Goal: Find specific page/section: Find specific page/section

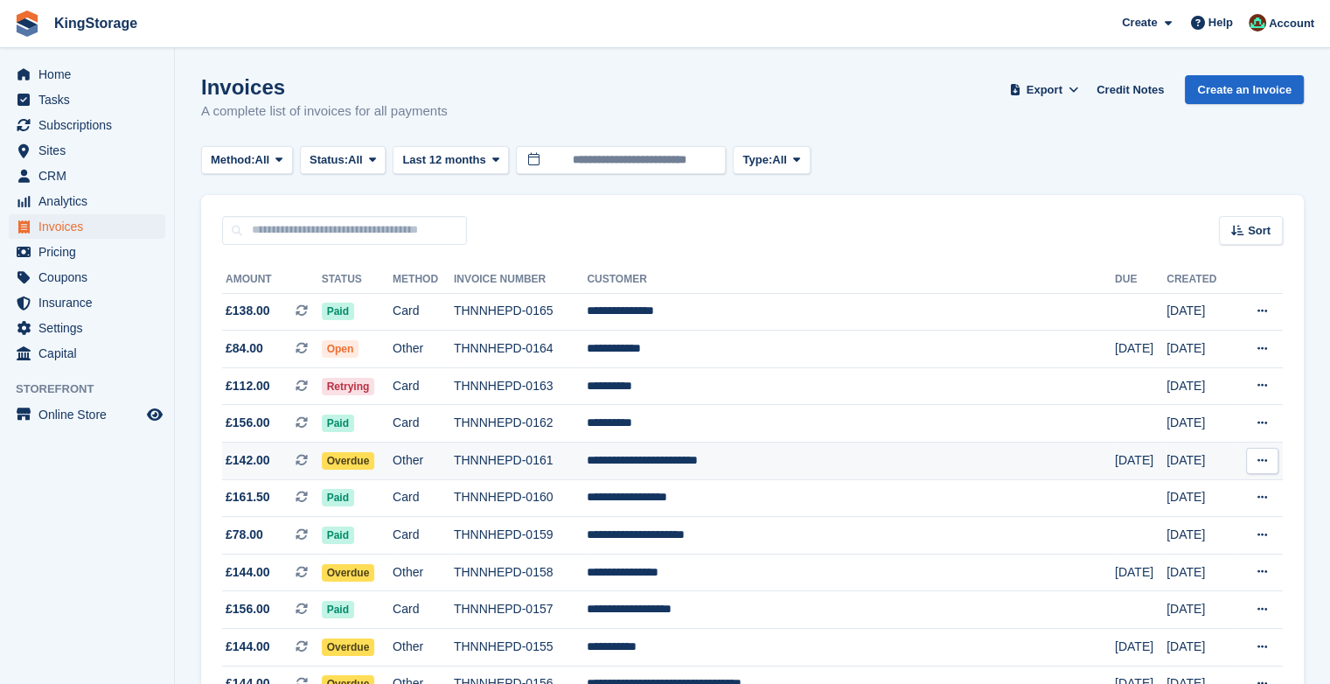
click at [699, 464] on td "**********" at bounding box center [851, 461] width 528 height 38
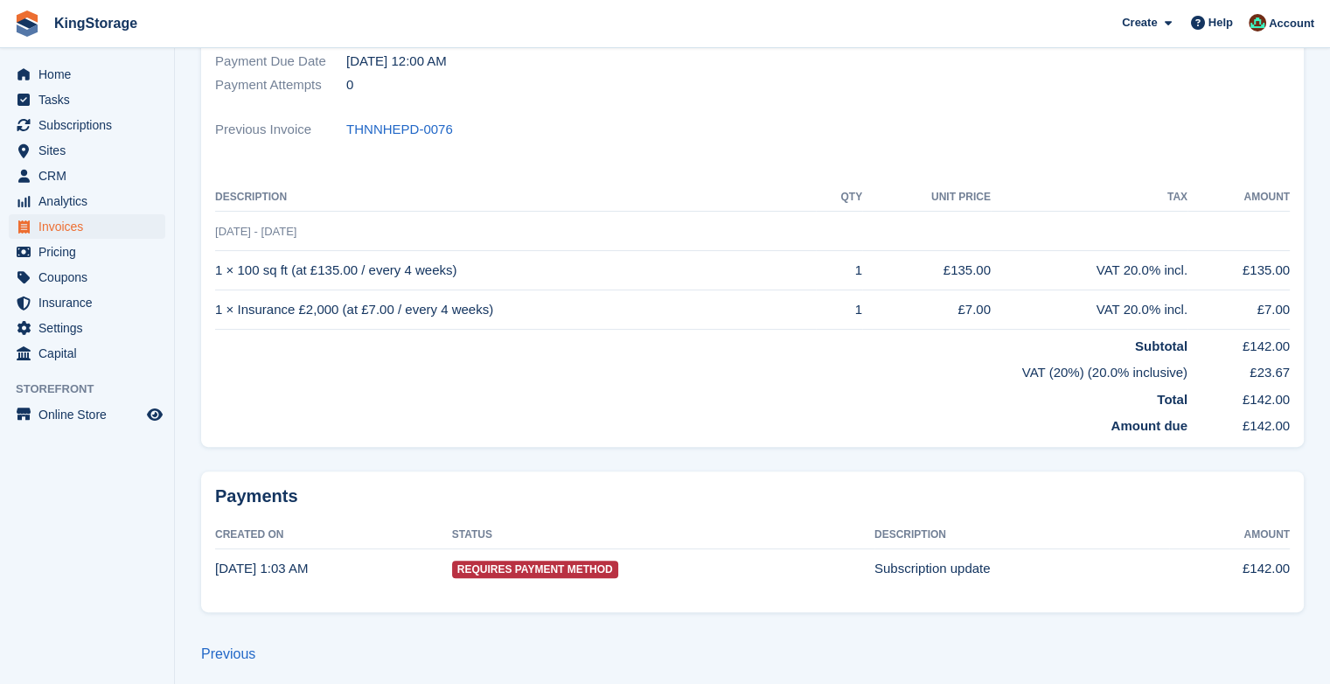
scroll to position [406, 0]
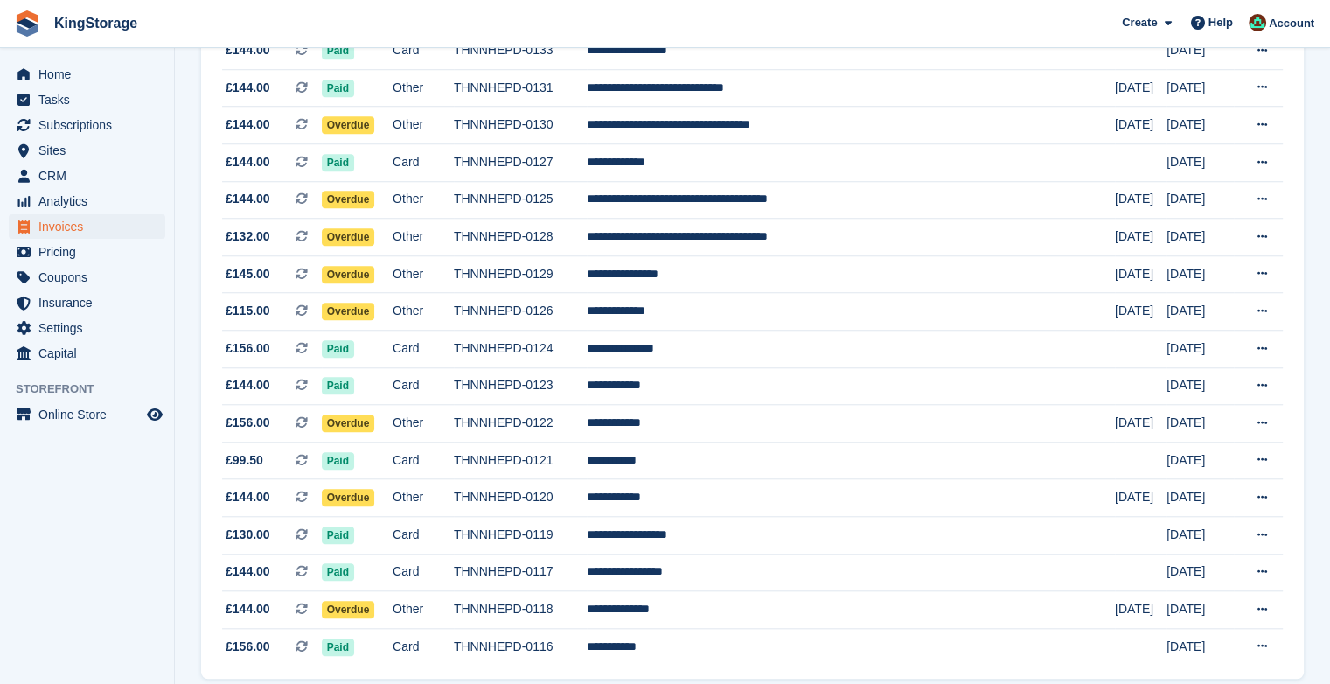
scroll to position [1567, 0]
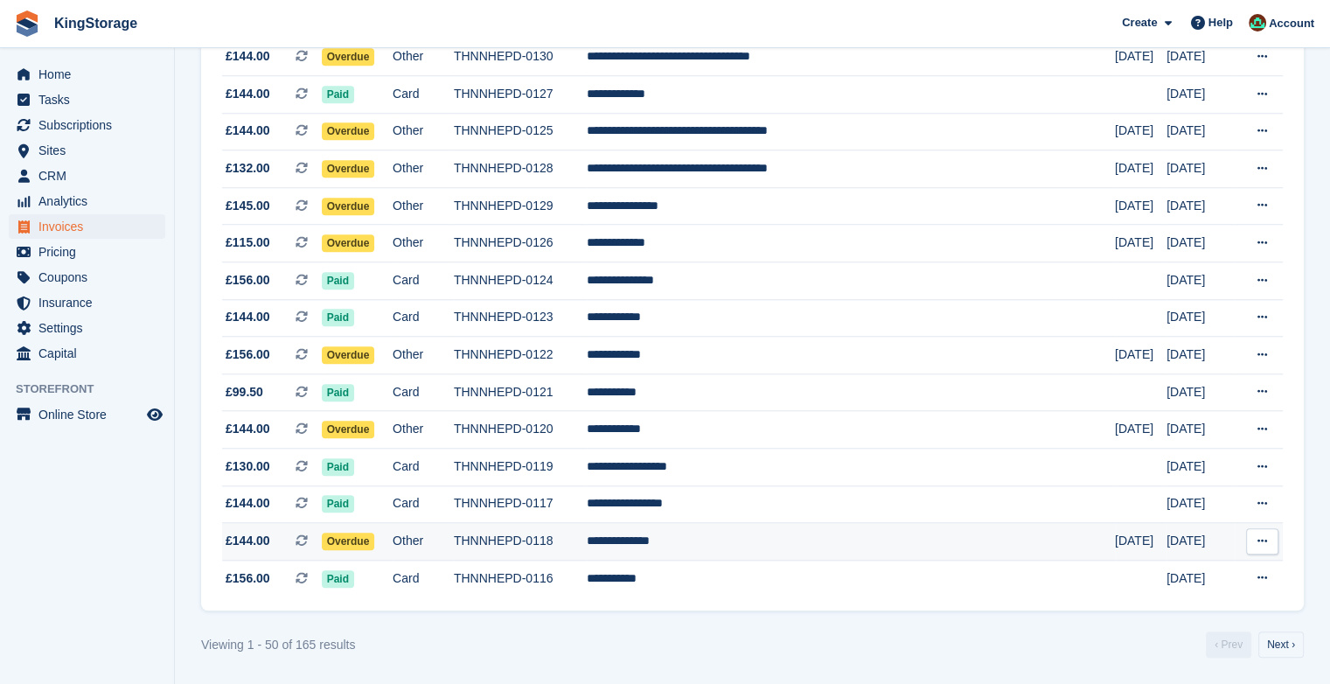
click at [1242, 551] on td "Download PDF View on Stripe View Customer View Subscription" at bounding box center [1258, 542] width 49 height 38
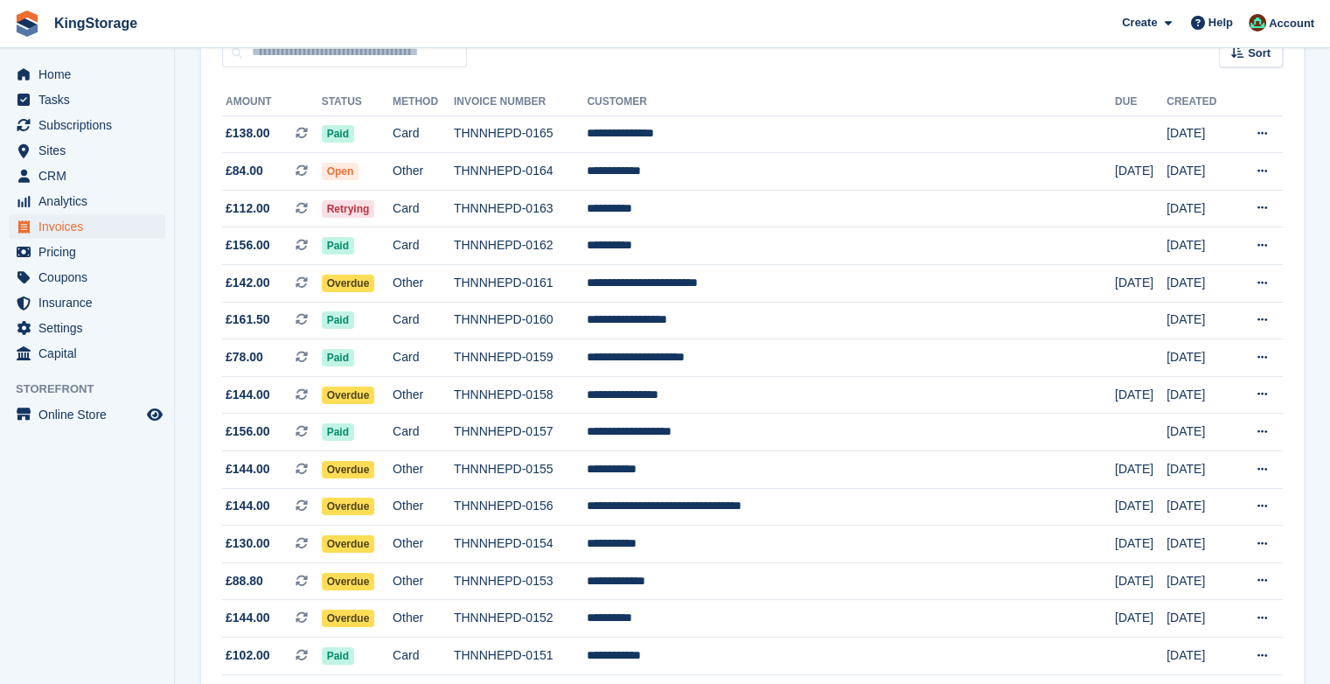
scroll to position [0, 0]
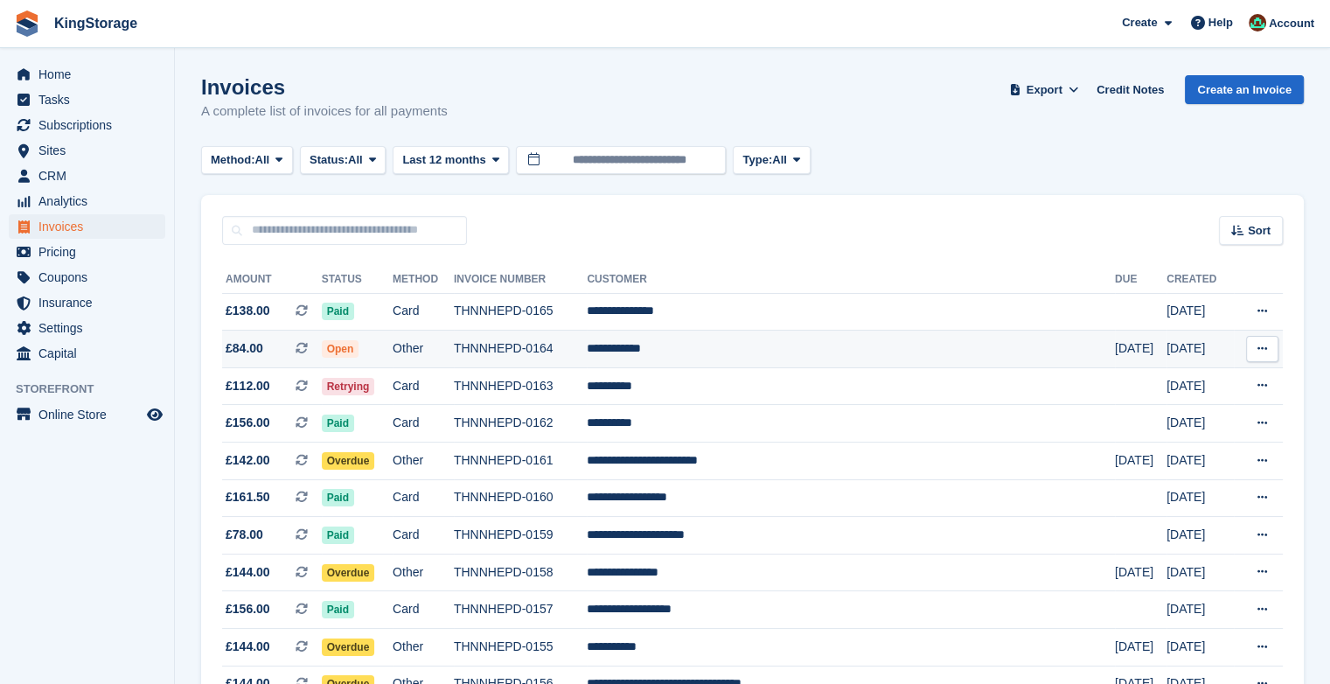
click at [789, 341] on td "**********" at bounding box center [851, 349] width 528 height 38
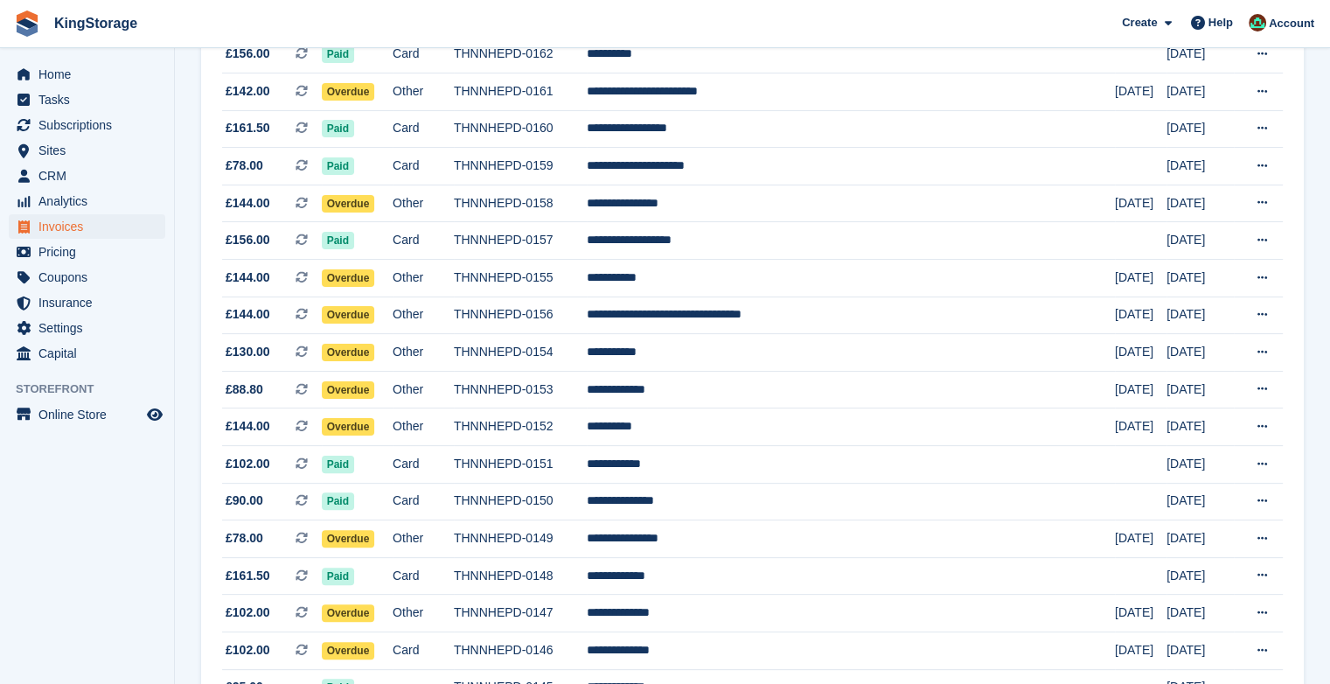
scroll to position [374, 0]
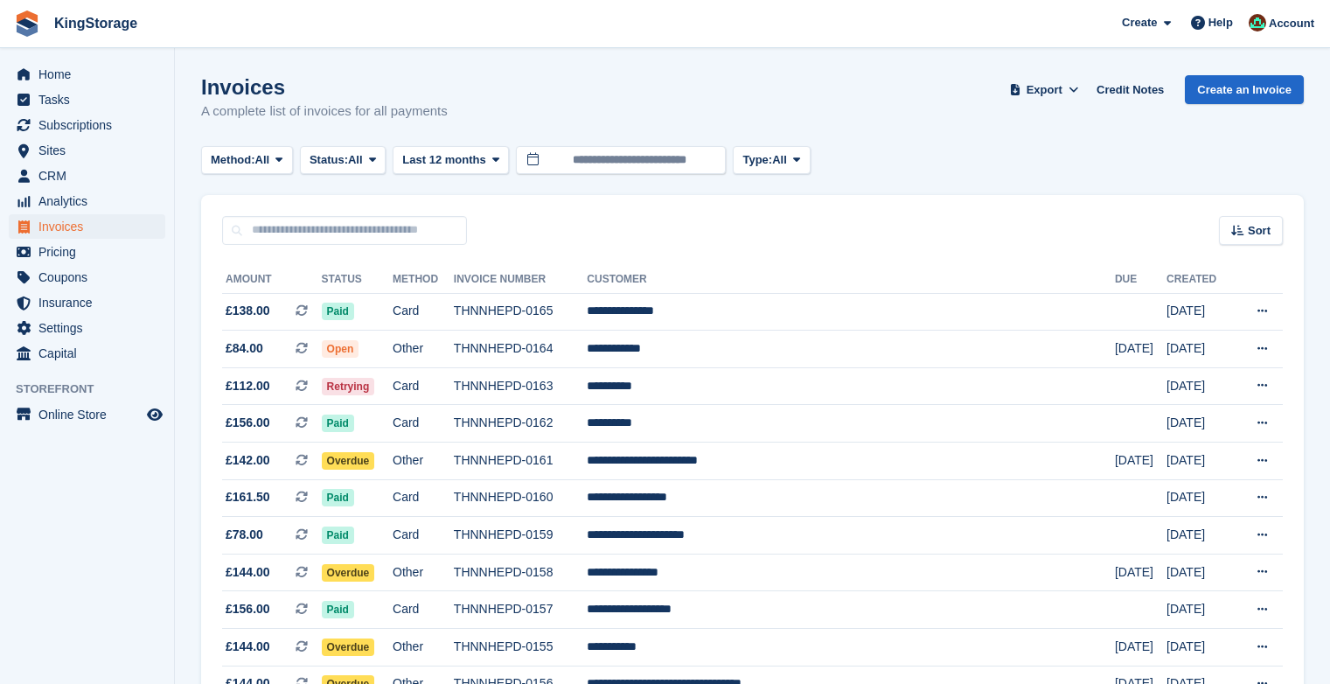
scroll to position [374, 0]
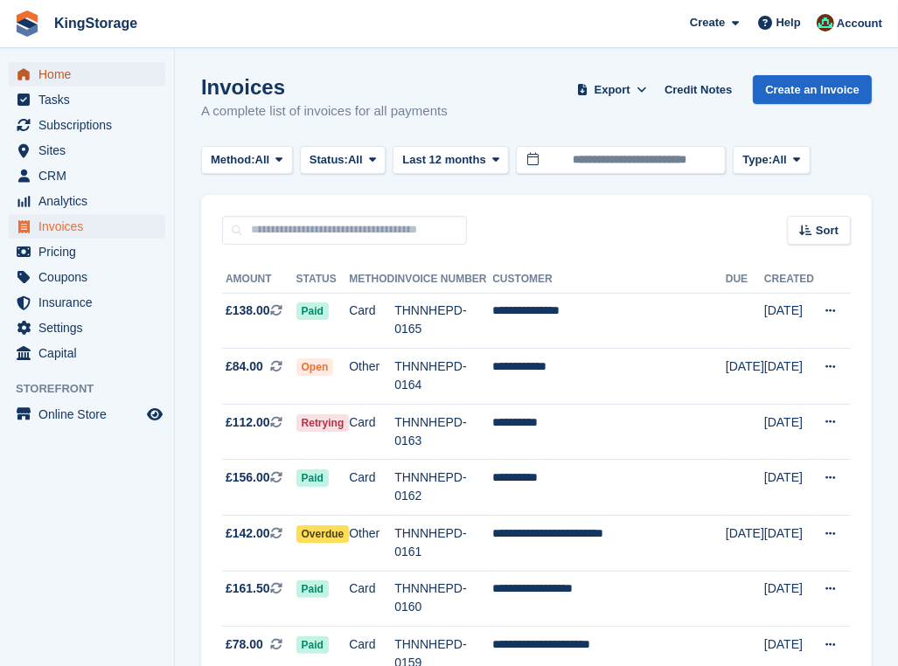
click at [46, 83] on span "Home" at bounding box center [90, 74] width 105 height 24
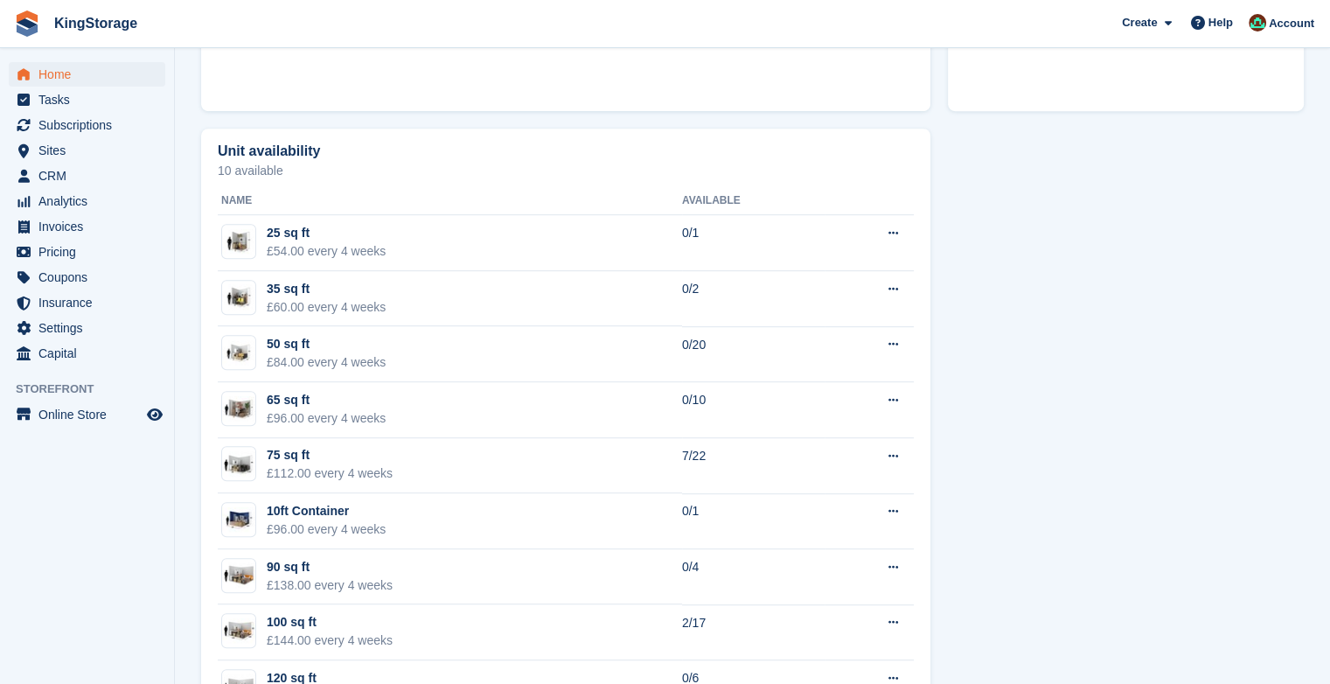
scroll to position [917, 0]
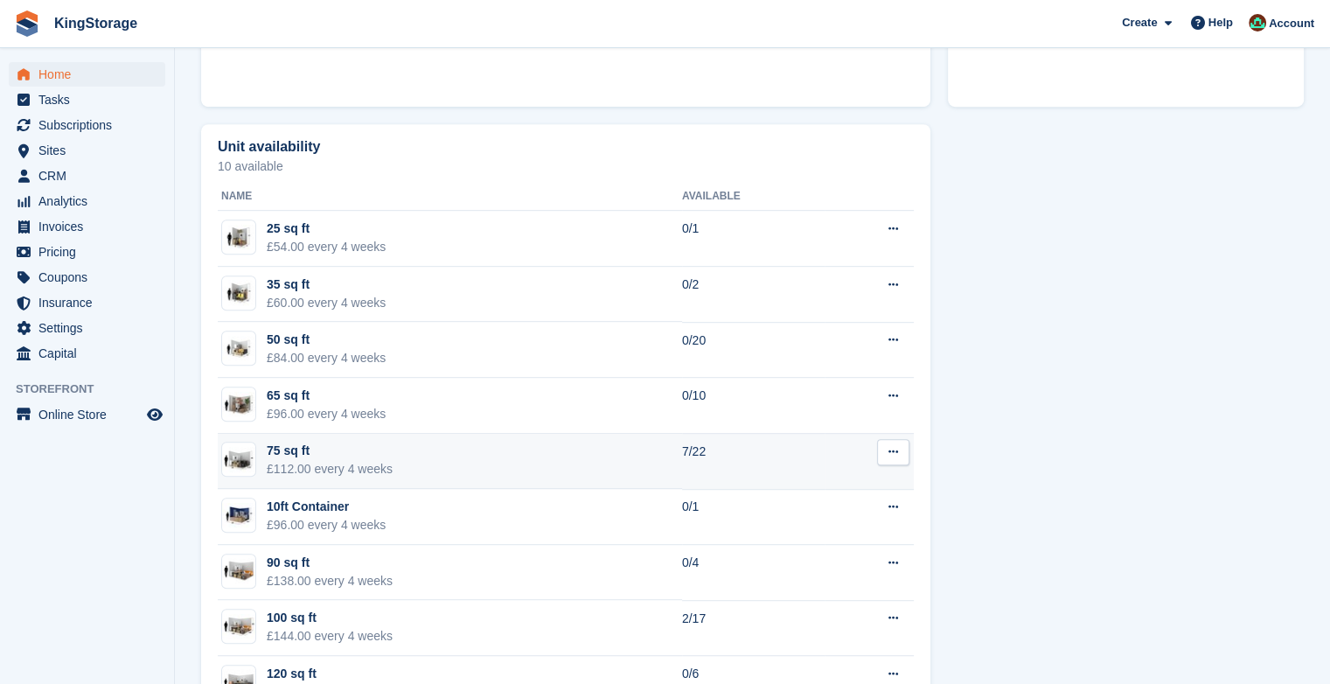
click at [385, 456] on div "75 sq ft" at bounding box center [330, 451] width 126 height 18
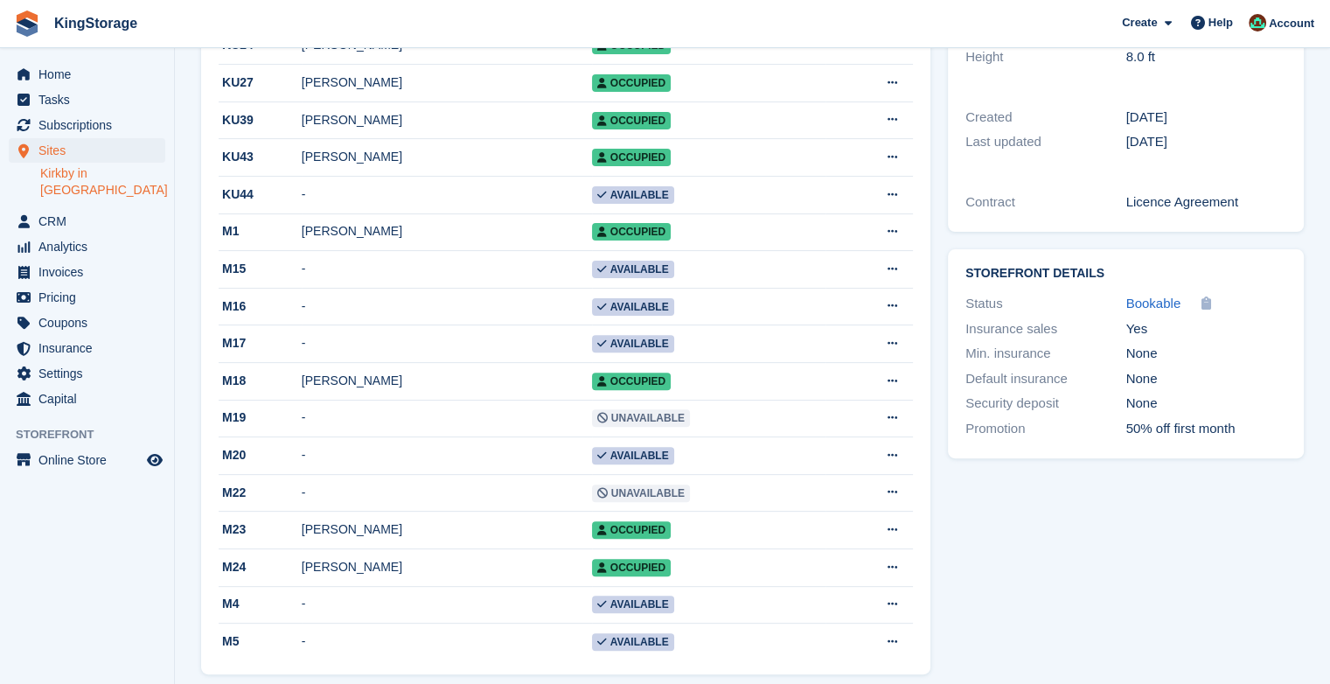
scroll to position [542, 0]
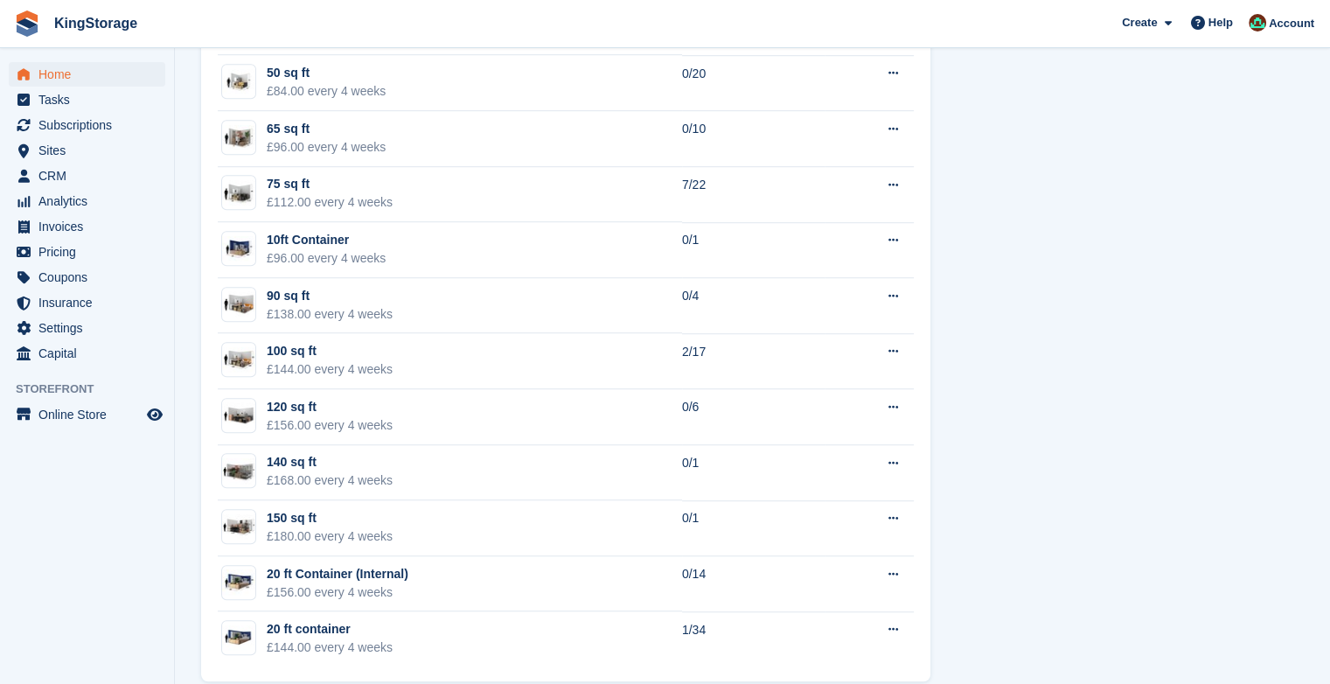
scroll to position [1203, 0]
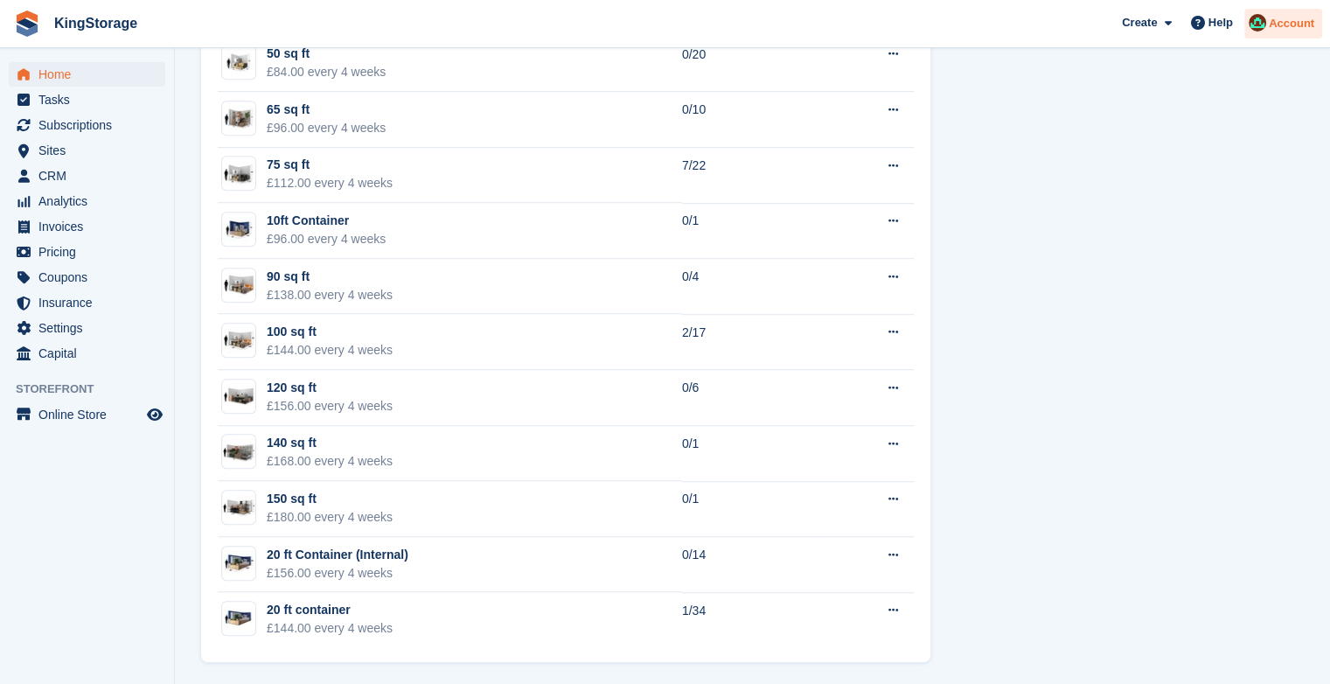
click at [1285, 23] on span "Account" at bounding box center [1291, 23] width 45 height 17
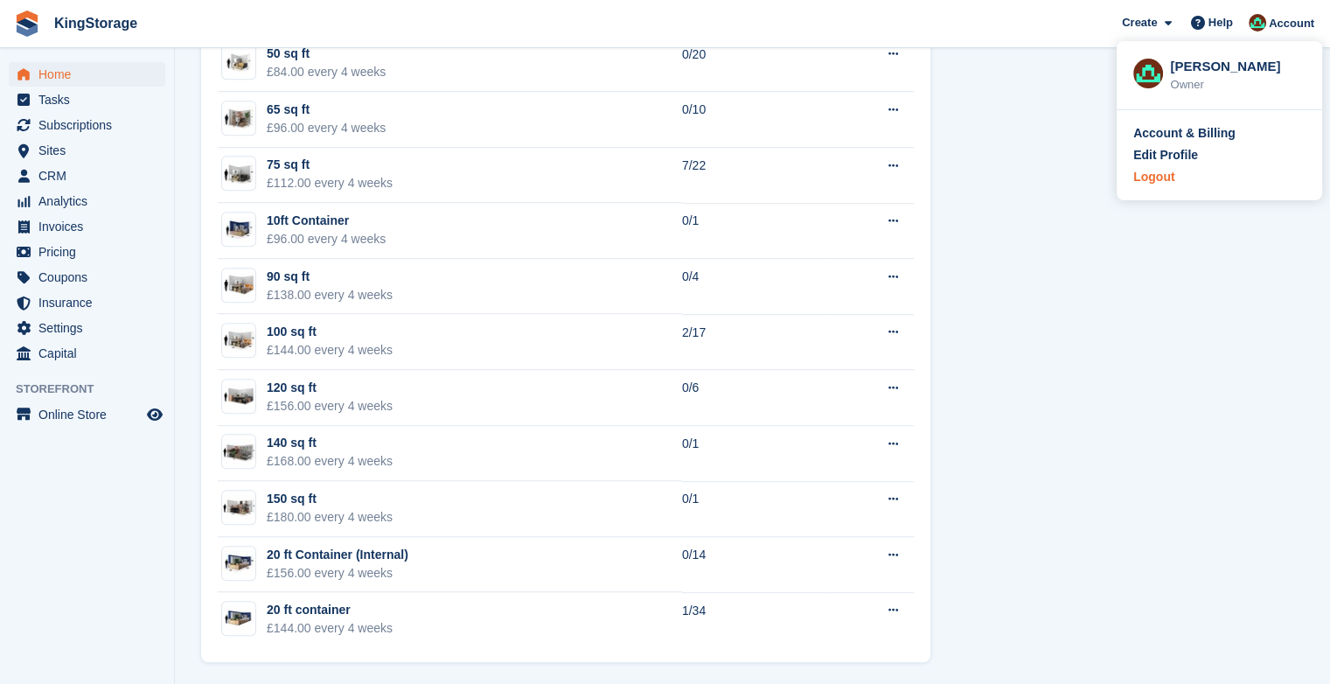
click at [1144, 180] on div "Logout" at bounding box center [1153, 177] width 41 height 18
